Goal: Information Seeking & Learning: Understand process/instructions

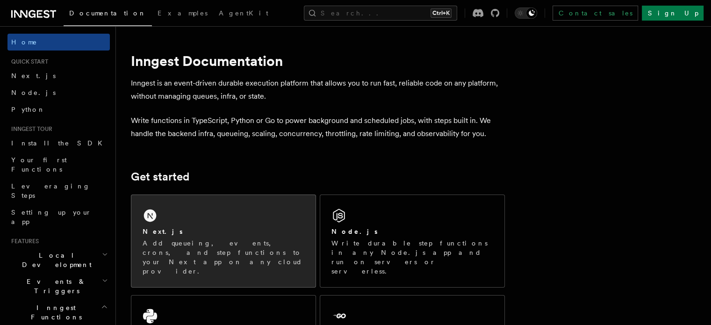
click at [198, 228] on div "Next.js" at bounding box center [224, 232] width 162 height 10
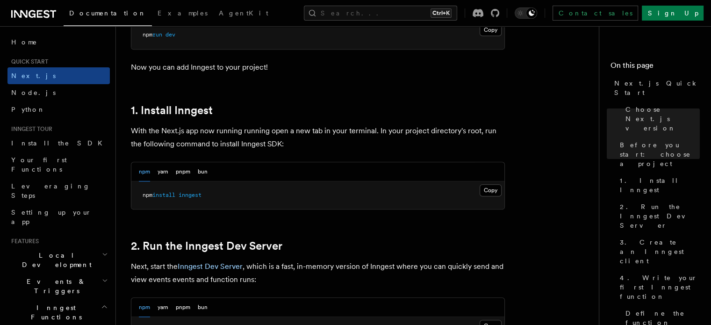
scroll to position [455, 0]
click at [494, 186] on button "Copy Copied" at bounding box center [490, 189] width 22 height 12
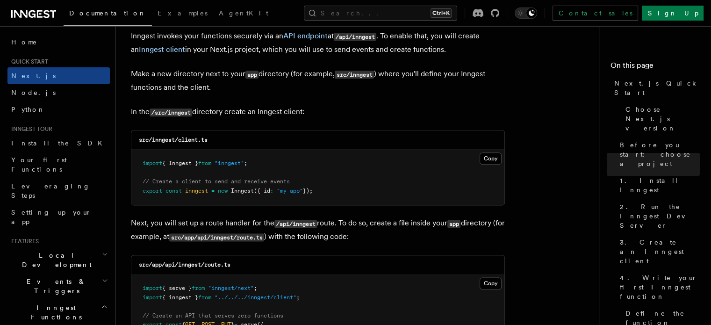
scroll to position [1134, 0]
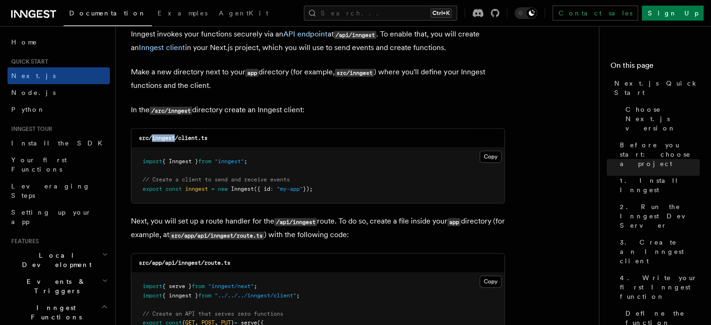
drag, startPoint x: 176, startPoint y: 138, endPoint x: 153, endPoint y: 138, distance: 22.9
click at [153, 138] on code "src/inngest/client.ts" at bounding box center [173, 138] width 69 height 7
copy code "inngest"
click at [294, 150] on pre "import { Inngest } from "inngest" ; // Create a client to send and receive even…" at bounding box center [317, 175] width 373 height 55
click at [496, 157] on button "Copy Copied" at bounding box center [490, 156] width 22 height 12
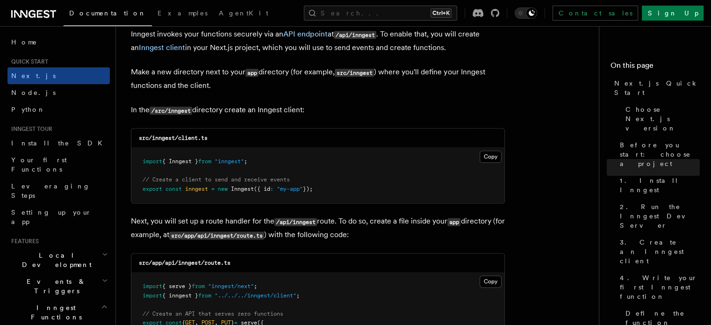
click at [379, 151] on pre "import { Inngest } from "inngest" ; // Create a client to send and receive even…" at bounding box center [317, 175] width 373 height 55
click at [493, 154] on button "Copy Copied" at bounding box center [490, 156] width 22 height 12
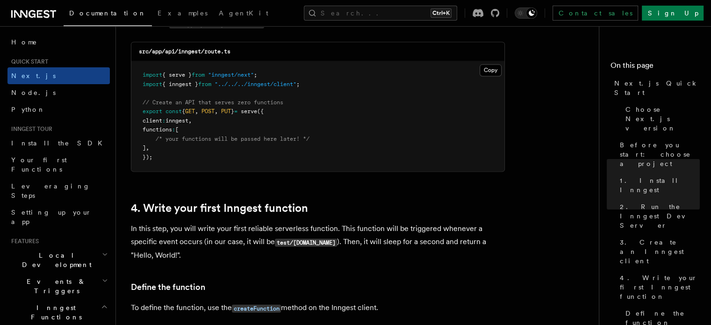
scroll to position [1332, 0]
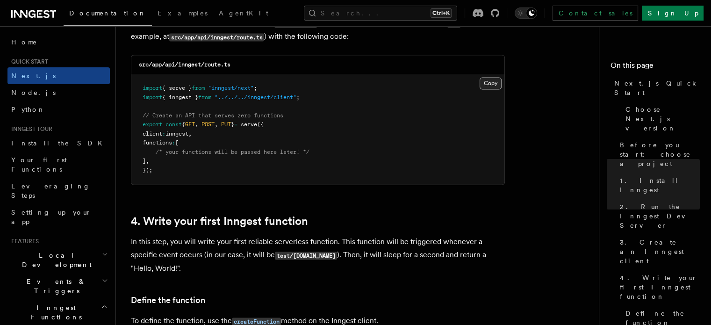
click at [489, 86] on button "Copy Copied" at bounding box center [490, 83] width 22 height 12
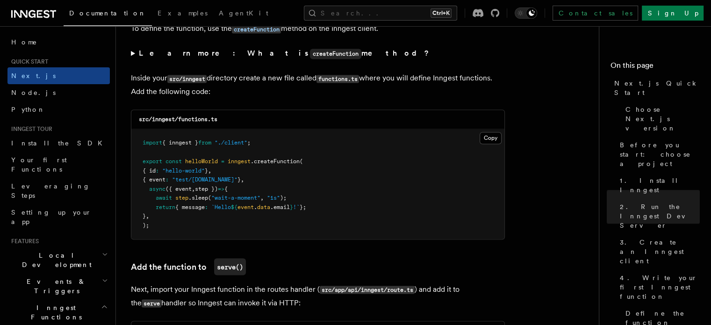
scroll to position [1624, 0]
drag, startPoint x: 226, startPoint y: 121, endPoint x: 206, endPoint y: 119, distance: 20.2
click at [206, 119] on div "src/inngest/functions.ts" at bounding box center [317, 119] width 373 height 19
click at [265, 119] on div "src/inngest/functions.ts" at bounding box center [317, 119] width 373 height 19
drag, startPoint x: 209, startPoint y: 121, endPoint x: 179, endPoint y: 120, distance: 29.5
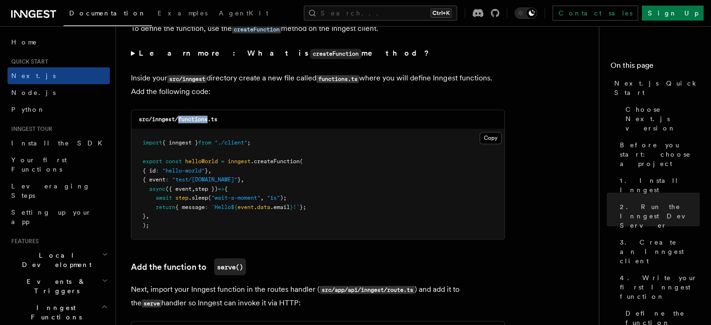
click at [179, 120] on code "src/inngest/functions.ts" at bounding box center [178, 119] width 79 height 7
copy code "functions"
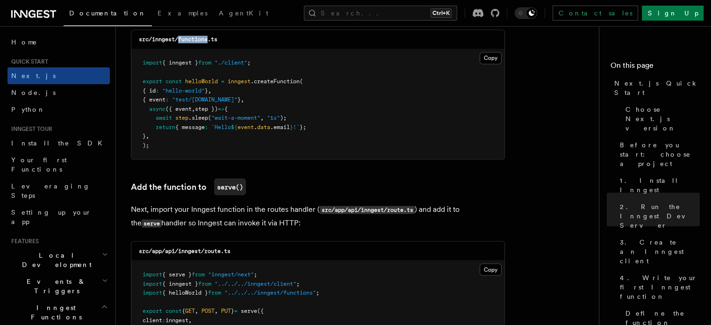
scroll to position [1705, 0]
drag, startPoint x: 270, startPoint y: 65, endPoint x: 140, endPoint y: 63, distance: 129.9
click at [140, 63] on pre "import { inngest } from "./client" ; export const helloWorld = inngest .createF…" at bounding box center [317, 104] width 373 height 110
copy span "import { inngest } from "./client" ;"
